Goal: Information Seeking & Learning: Find specific fact

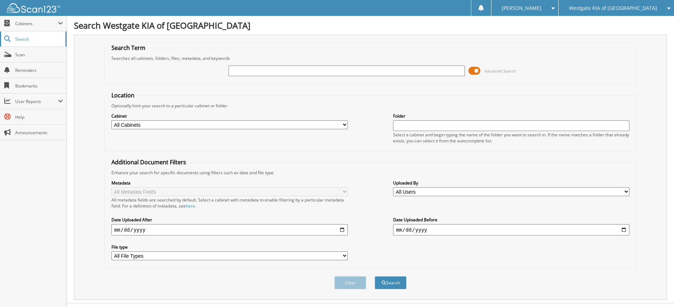
click at [26, 37] on span "Search" at bounding box center [38, 39] width 47 height 6
drag, startPoint x: 70, startPoint y: 41, endPoint x: 68, endPoint y: 25, distance: 15.7
click at [68, 25] on div "Search Westgate KIA of Wake Forest Search Term Searches all cabinets, folders, …" at bounding box center [370, 160] width 607 height 321
click at [319, 72] on input "text" at bounding box center [346, 70] width 236 height 11
type input "5656373"
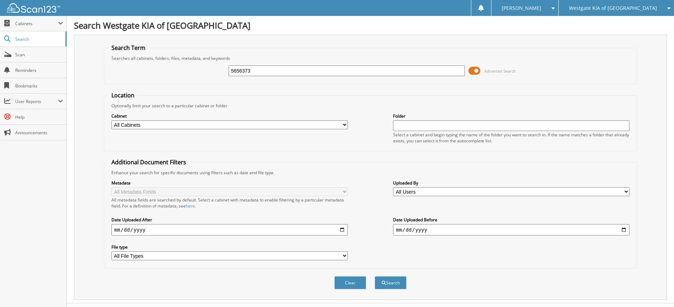
click at [374, 276] on button "Search" at bounding box center [390, 282] width 32 height 13
click at [350, 284] on button "Clear" at bounding box center [350, 282] width 32 height 13
click at [258, 71] on input "text" at bounding box center [346, 70] width 236 height 11
type input "5656373"
click at [374, 276] on button "Search" at bounding box center [390, 282] width 32 height 13
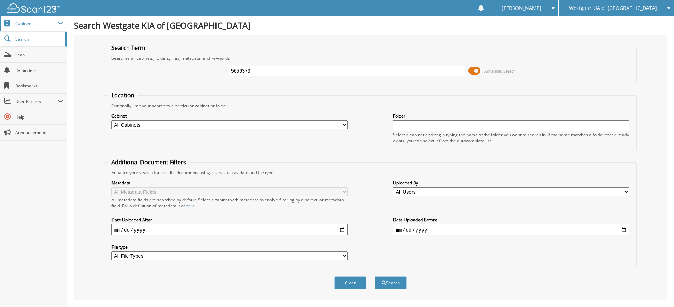
click at [18, 20] on span "Cabinets" at bounding box center [33, 23] width 66 height 15
click at [23, 66] on span "Search" at bounding box center [38, 69] width 47 height 6
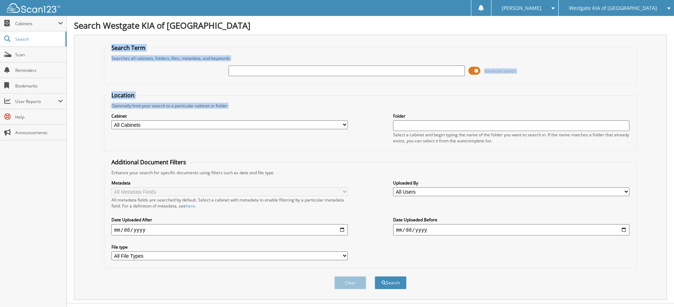
drag, startPoint x: 68, startPoint y: 39, endPoint x: 71, endPoint y: 112, distance: 72.5
click at [72, 113] on div "Search Westgate KIA of [GEOGRAPHIC_DATA] Search Term Searches all cabinets, fol…" at bounding box center [370, 160] width 607 height 321
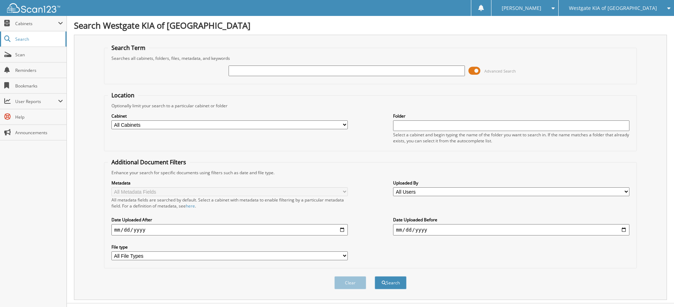
click at [24, 38] on span "Search" at bounding box center [38, 39] width 47 height 6
click at [479, 68] on span at bounding box center [474, 70] width 12 height 11
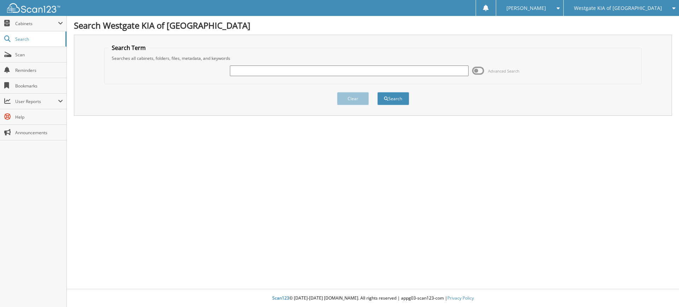
click at [283, 72] on input "text" at bounding box center [349, 70] width 238 height 11
type input "5656373"
click at [377, 92] on button "Search" at bounding box center [393, 98] width 32 height 13
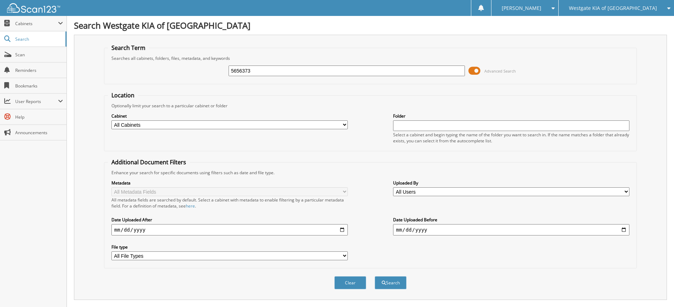
click at [473, 72] on span at bounding box center [474, 70] width 12 height 11
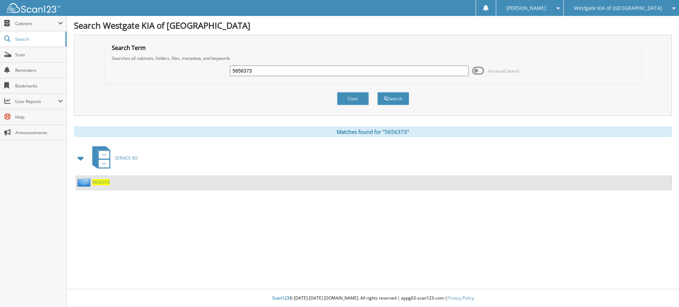
click at [99, 181] on span "5656373" at bounding box center [100, 182] width 17 height 6
